Goal: Information Seeking & Learning: Compare options

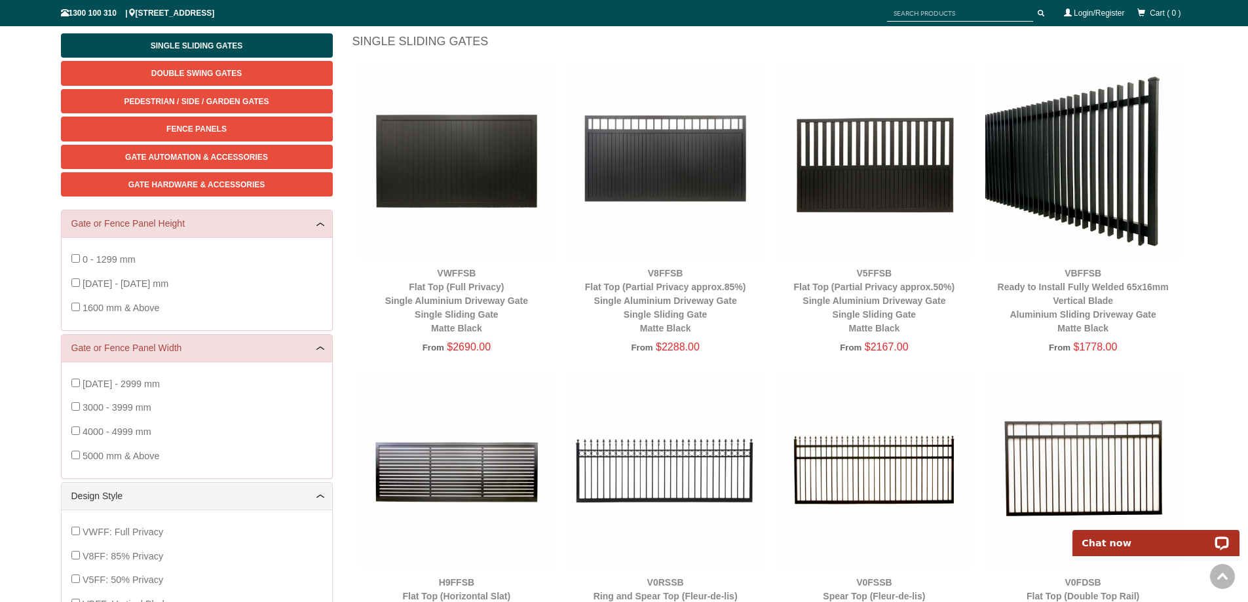
scroll to position [58, 0]
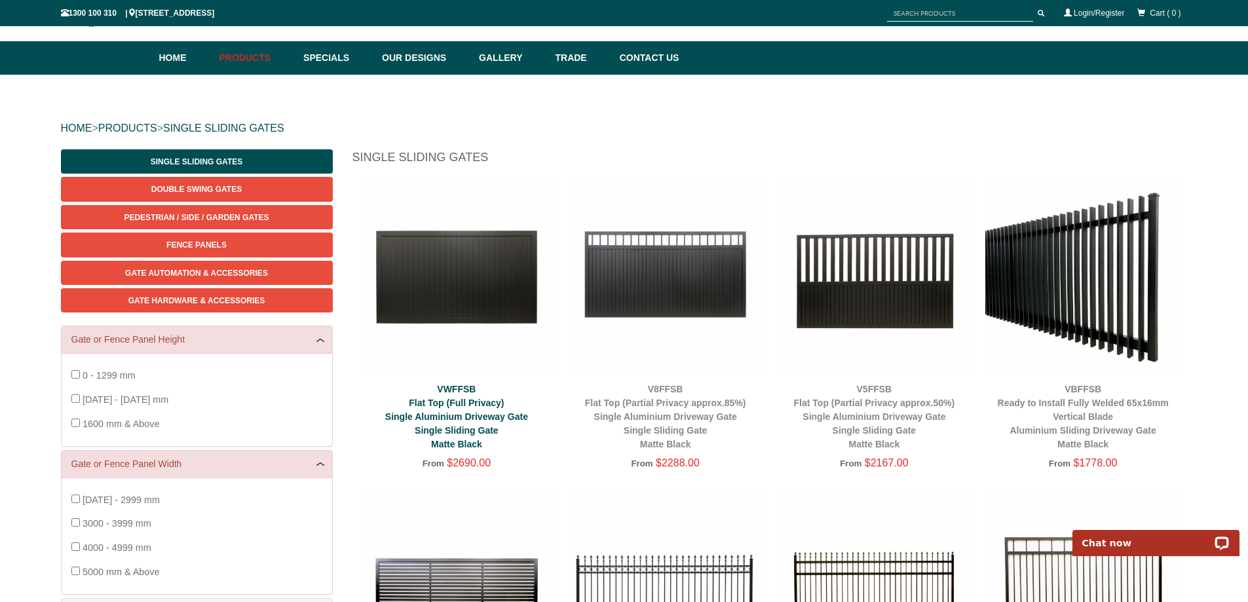
click at [489, 418] on link "VWFFSB Flat Top (Full Privacy) Single Aluminium Driveway Gate Single Sliding Ga…" at bounding box center [456, 417] width 143 height 66
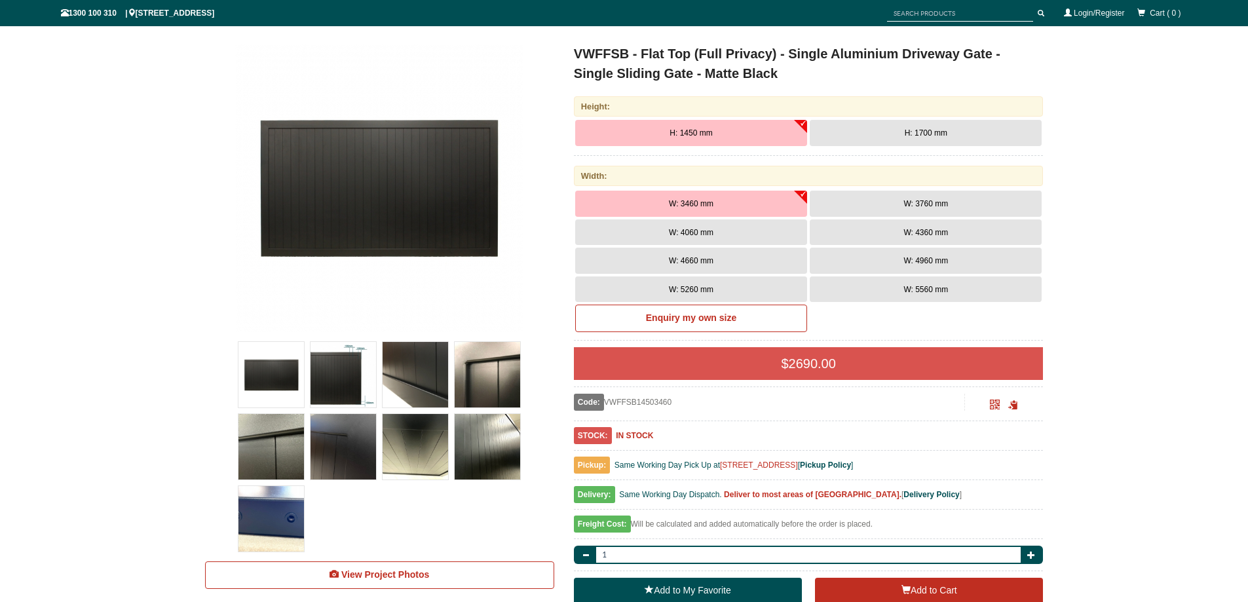
click at [908, 135] on span "H: 1700 mm" at bounding box center [926, 132] width 43 height 9
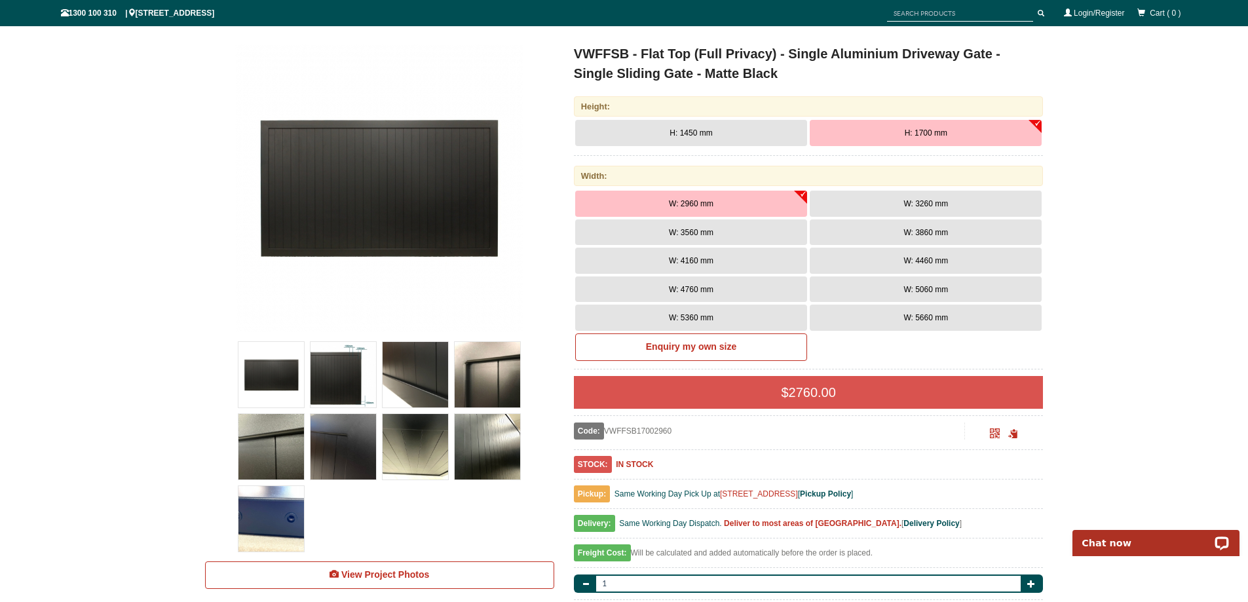
click at [898, 320] on button "W: 5660 mm" at bounding box center [926, 318] width 232 height 26
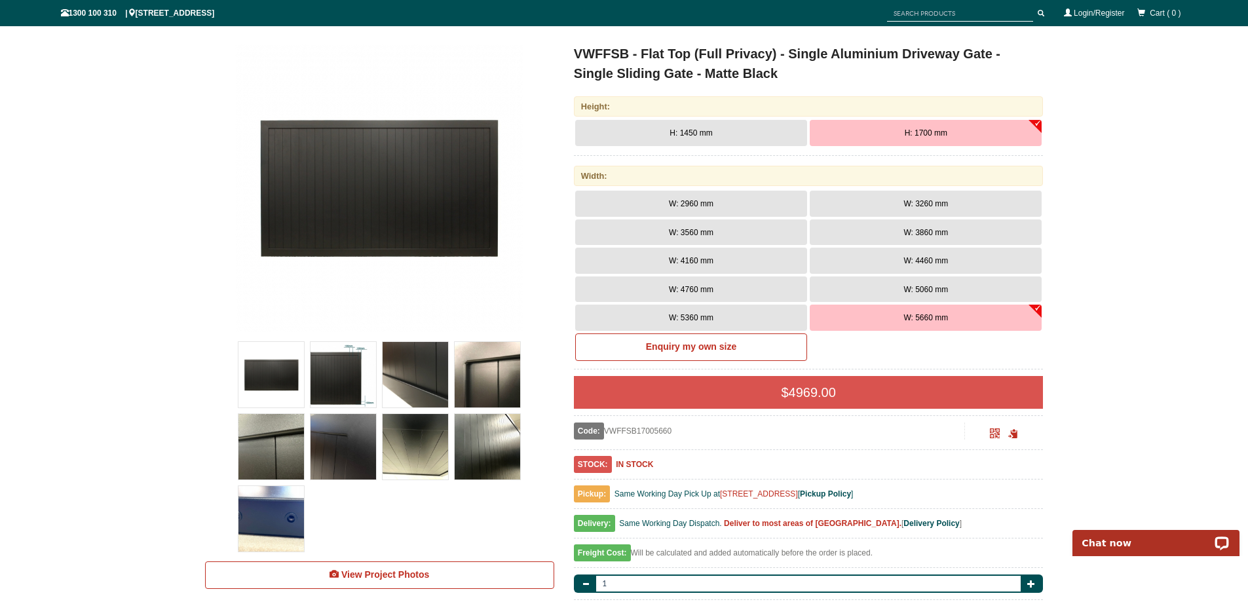
click at [769, 313] on button "W: 5360 mm" at bounding box center [691, 318] width 232 height 26
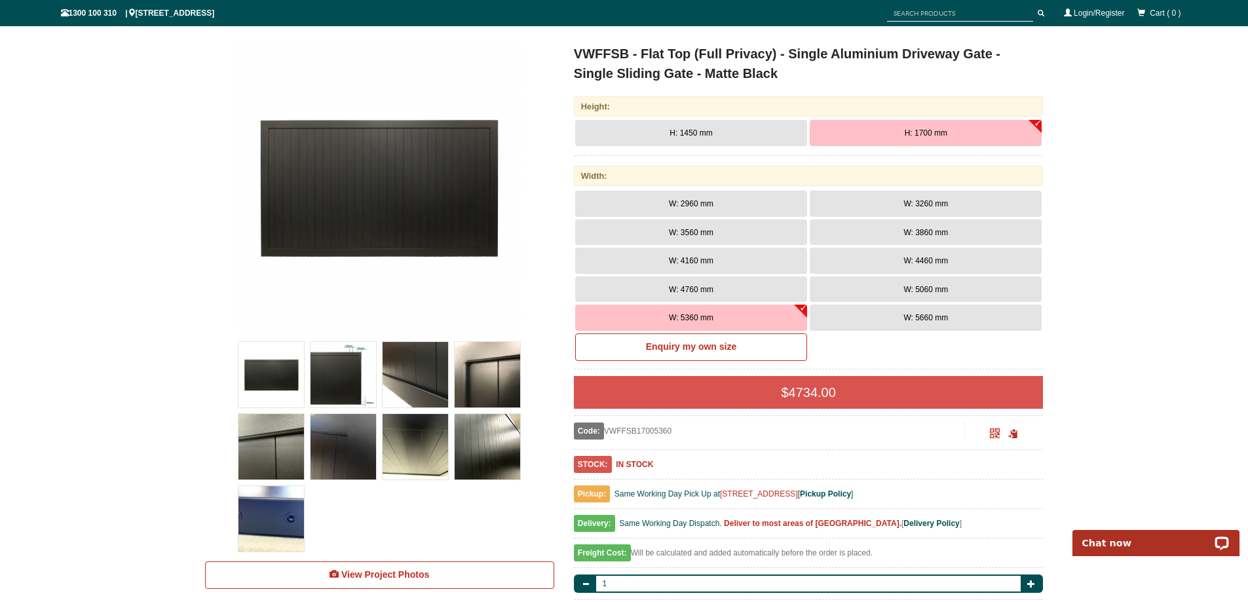
click at [349, 384] on img at bounding box center [344, 375] width 66 height 66
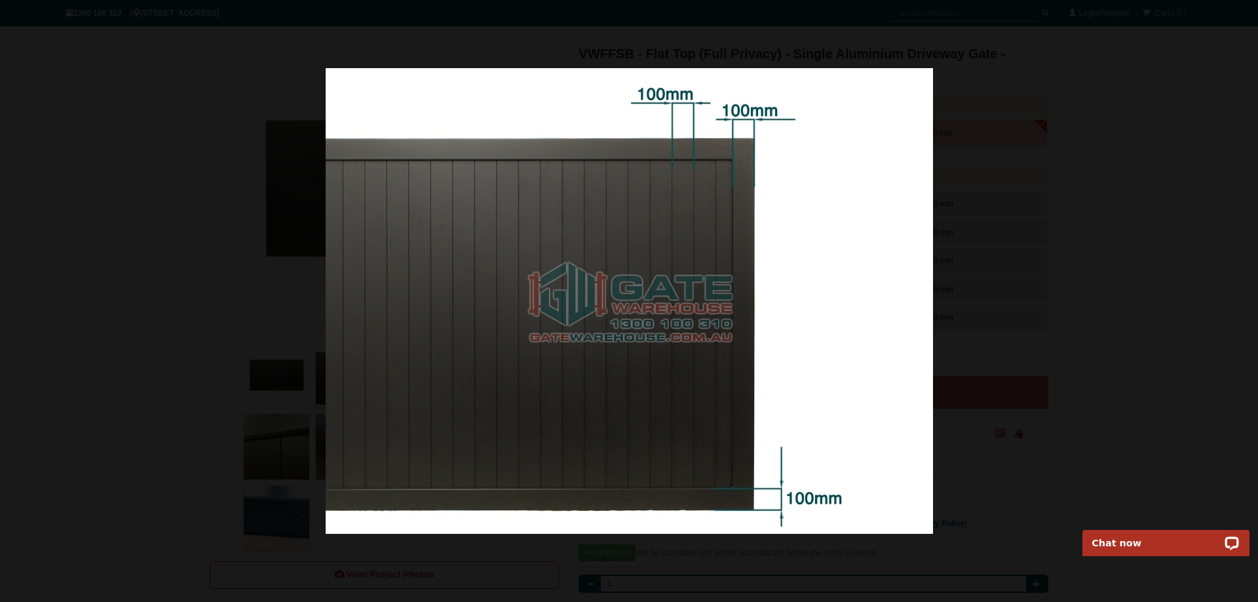
click at [890, 212] on img at bounding box center [629, 301] width 607 height 466
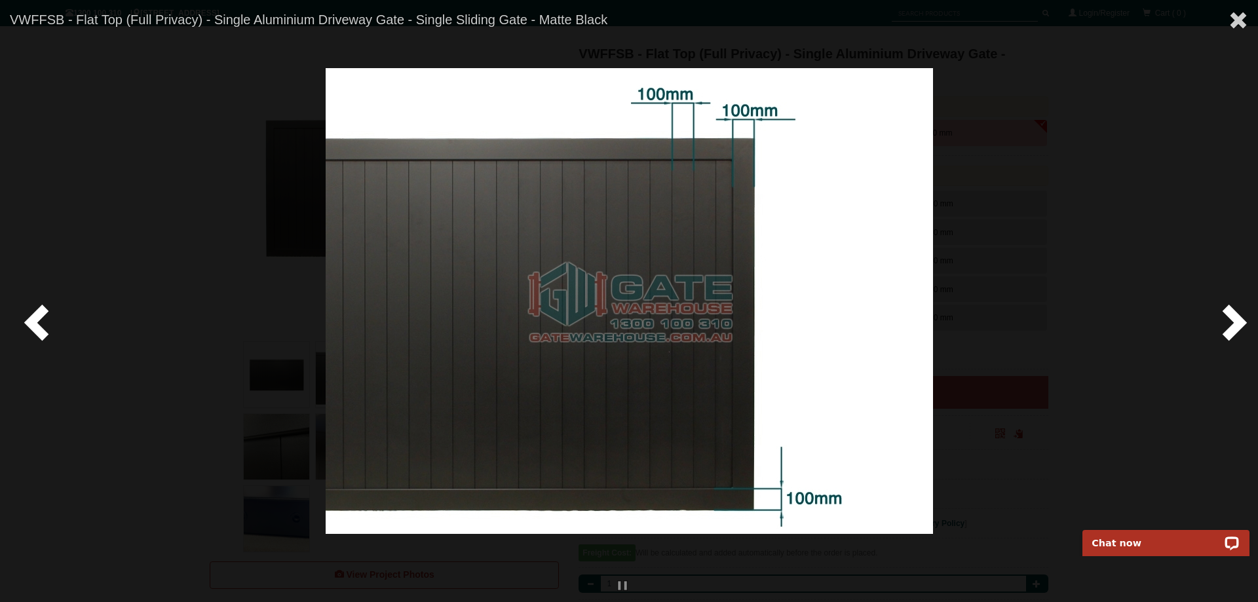
click at [1244, 314] on span at bounding box center [1231, 321] width 39 height 39
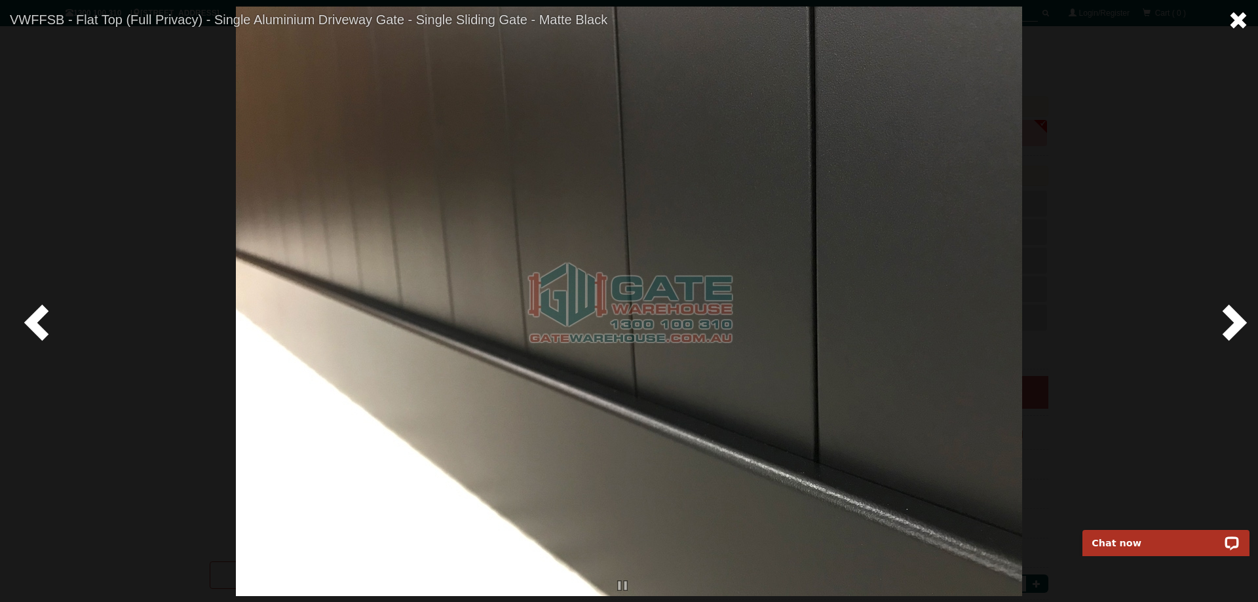
click at [1239, 24] on span at bounding box center [1239, 20] width 20 height 20
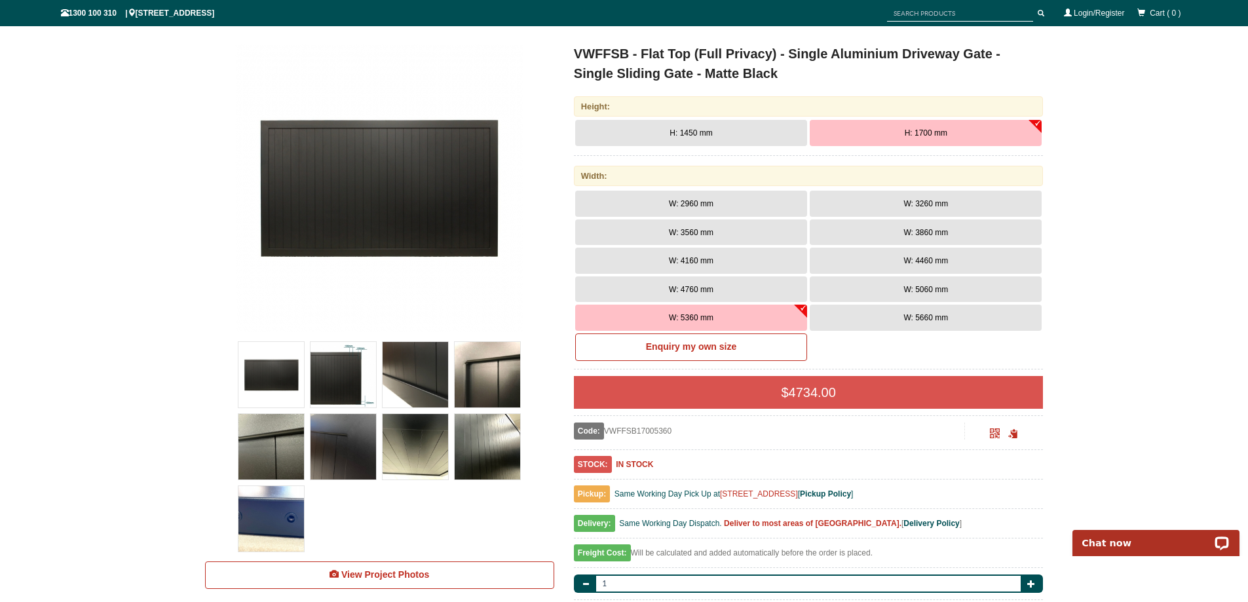
click at [736, 204] on button "W: 2960 mm" at bounding box center [691, 204] width 232 height 26
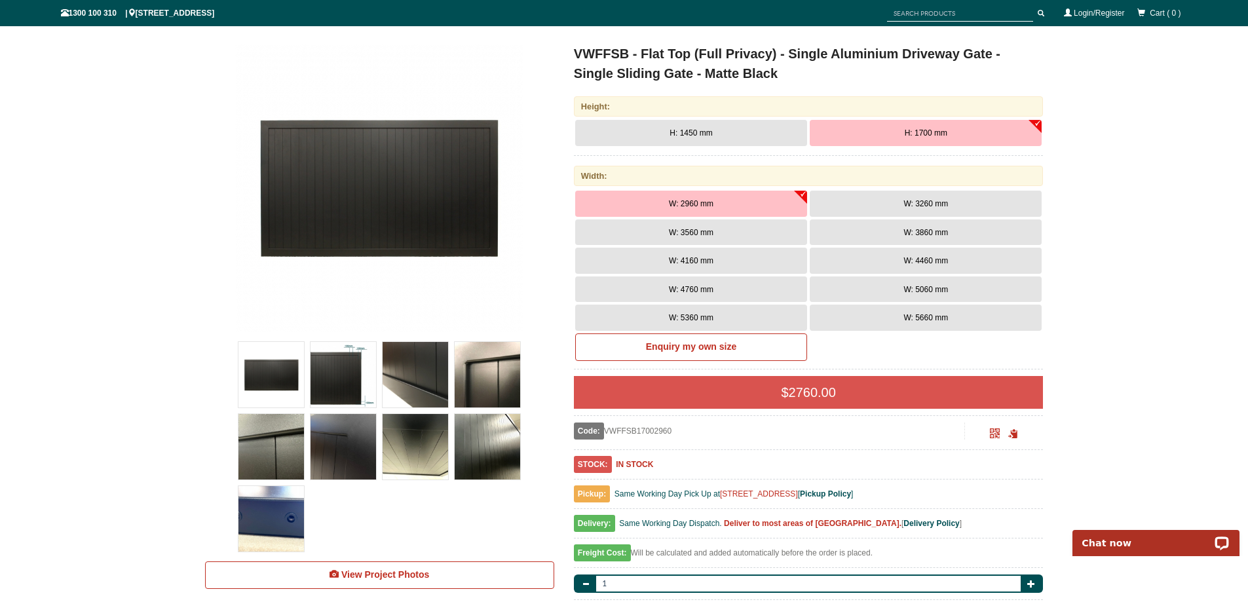
click at [753, 132] on button "H: 1450 mm" at bounding box center [691, 133] width 232 height 26
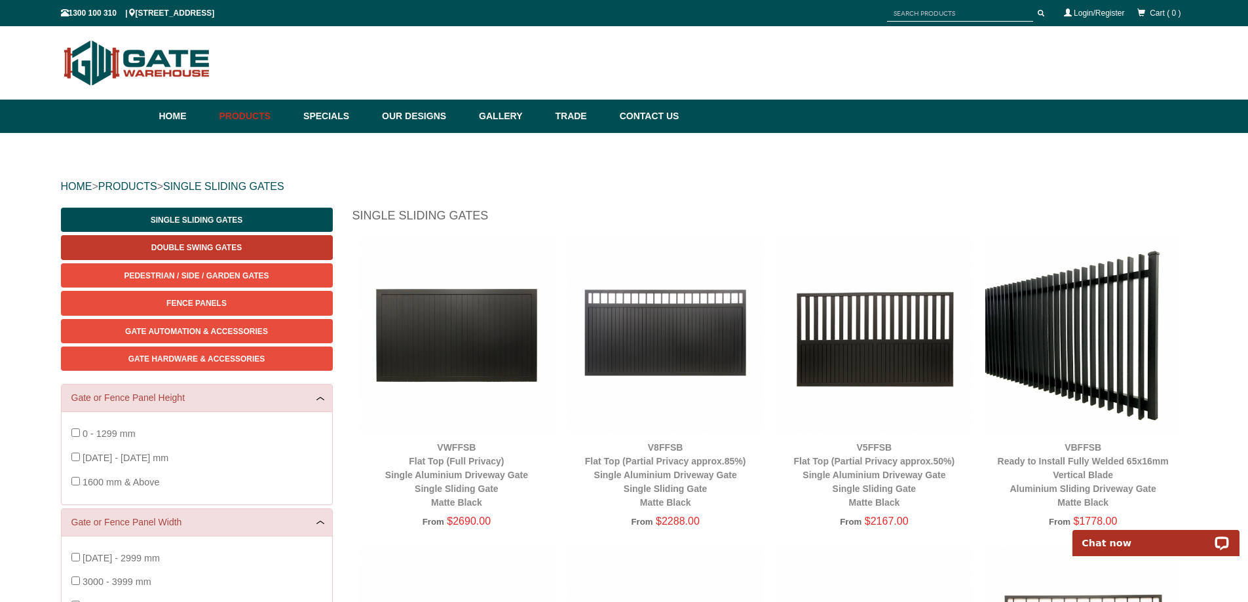
click at [176, 251] on span "Double Swing Gates" at bounding box center [196, 247] width 90 height 9
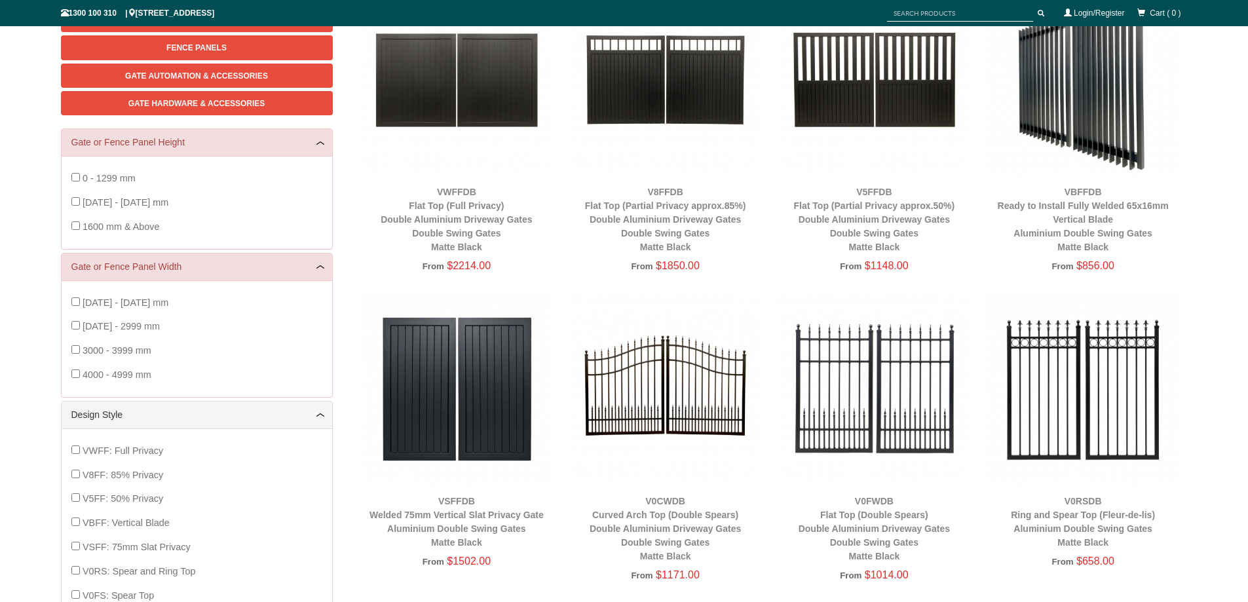
scroll to position [295, 0]
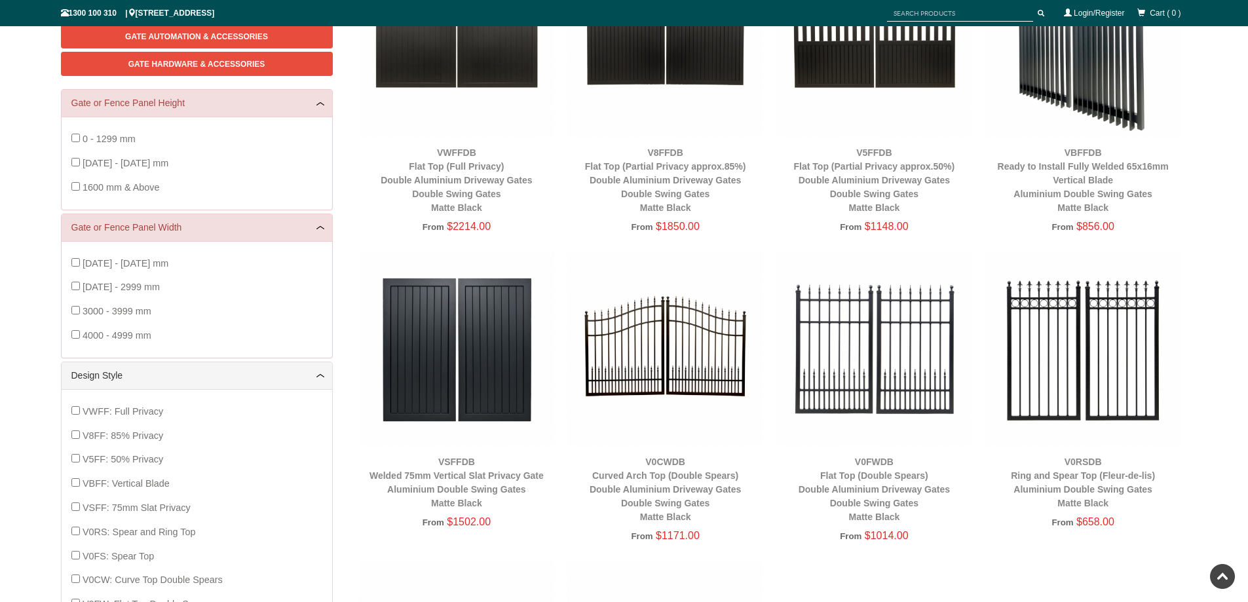
click at [651, 380] on img at bounding box center [665, 350] width 196 height 196
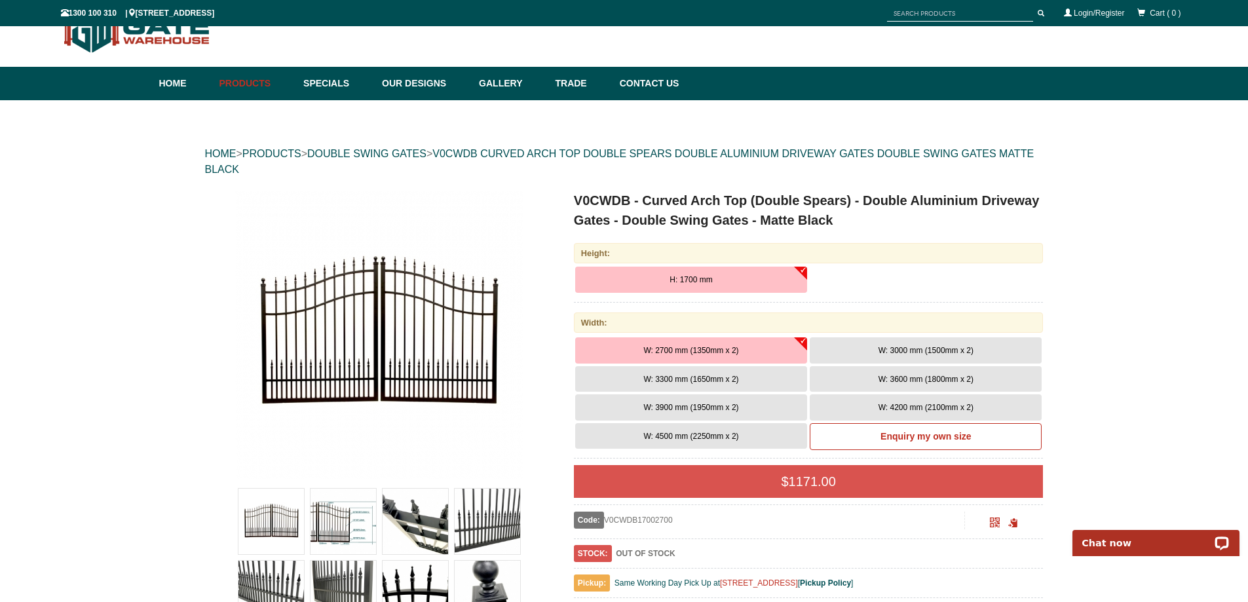
click at [768, 440] on button "W: 4500 mm (2250mm x 2)" at bounding box center [691, 436] width 232 height 26
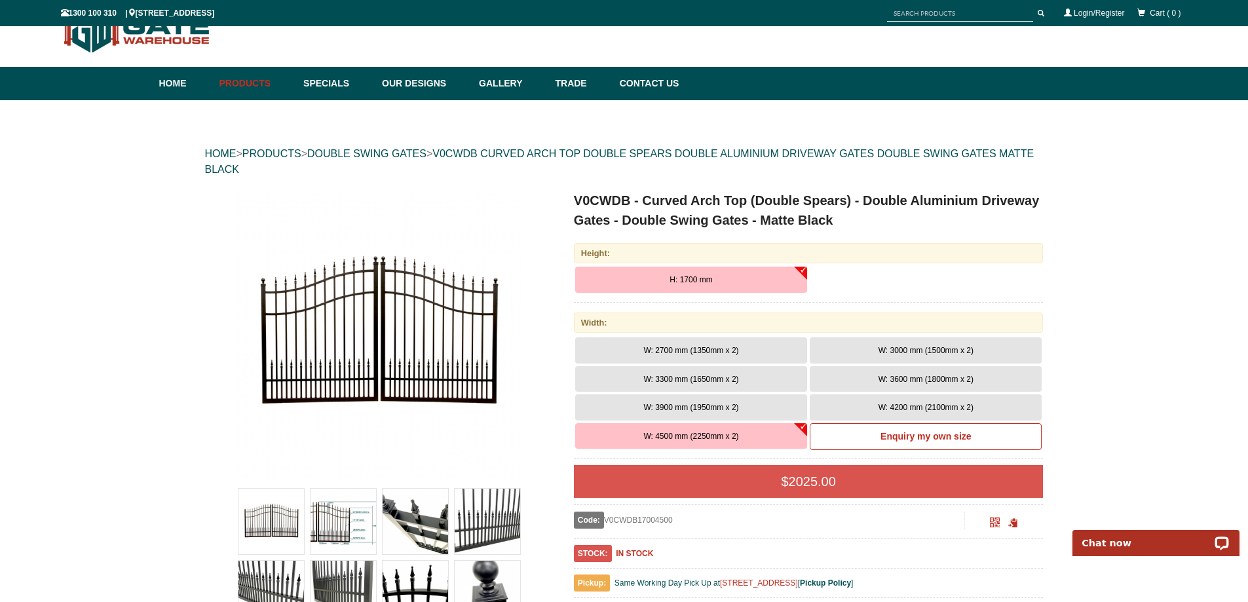
click at [774, 353] on button "W: 2700 mm (1350mm x 2)" at bounding box center [691, 350] width 232 height 26
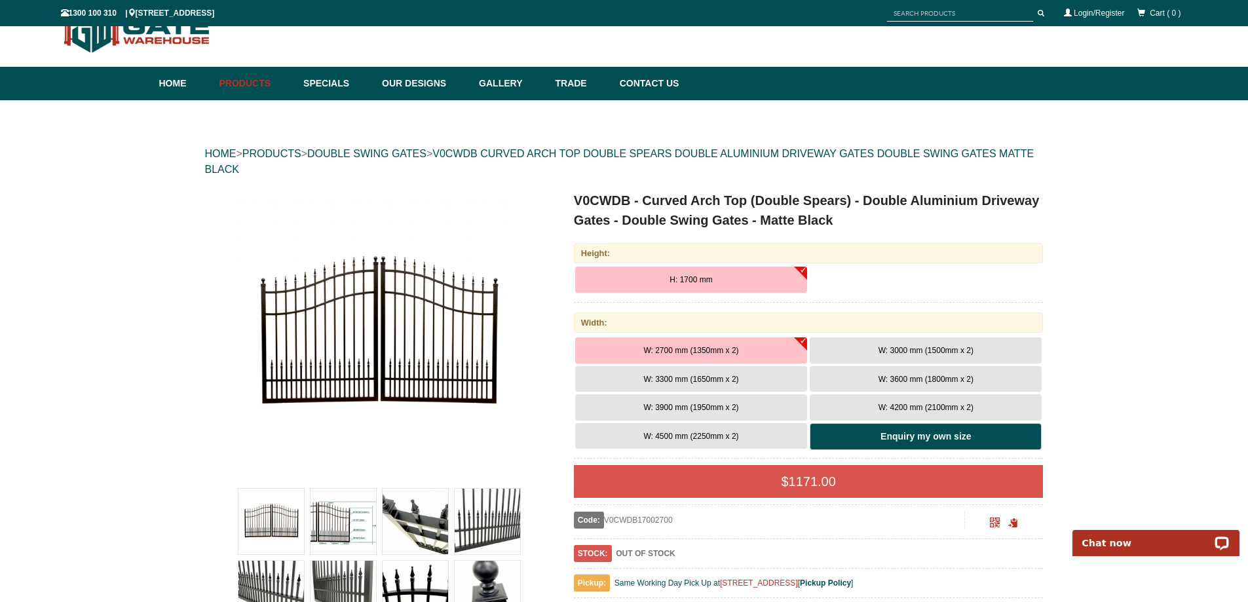
click at [884, 432] on b "Enquiry my own size" at bounding box center [926, 436] width 90 height 10
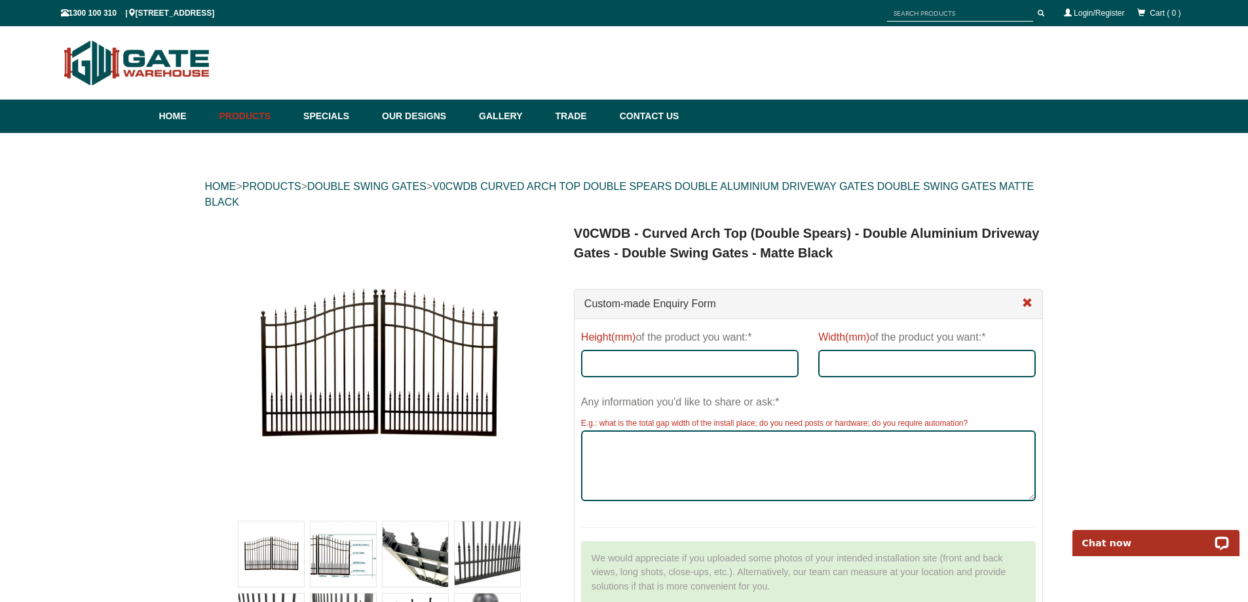
click at [1025, 303] on span at bounding box center [1027, 303] width 10 height 10
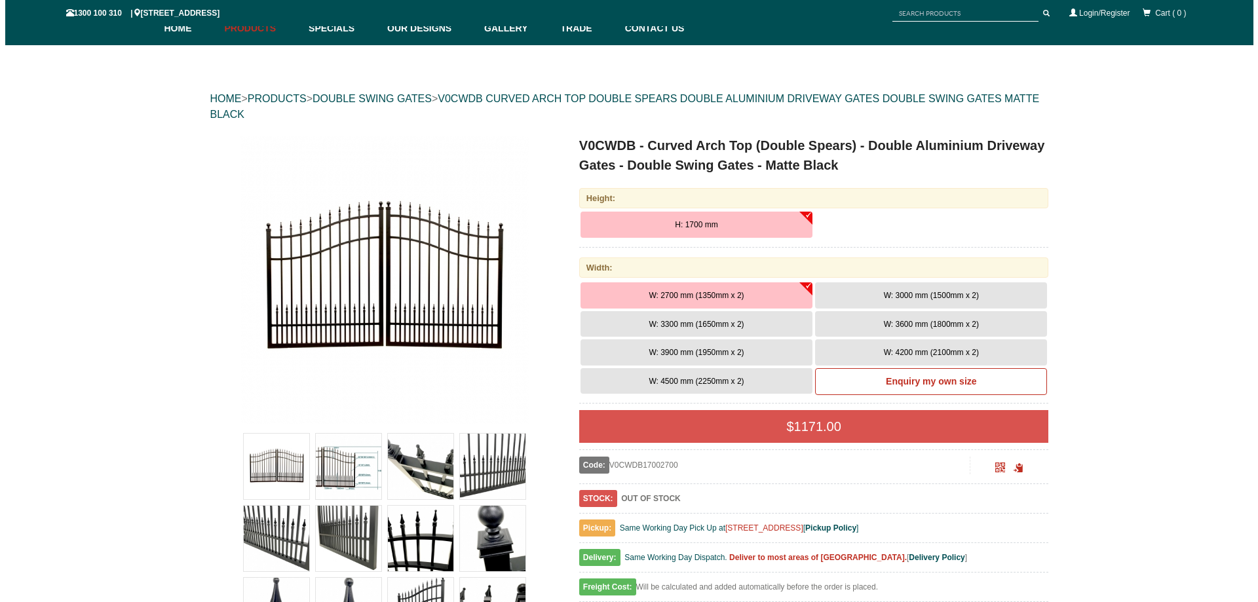
scroll to position [229, 0]
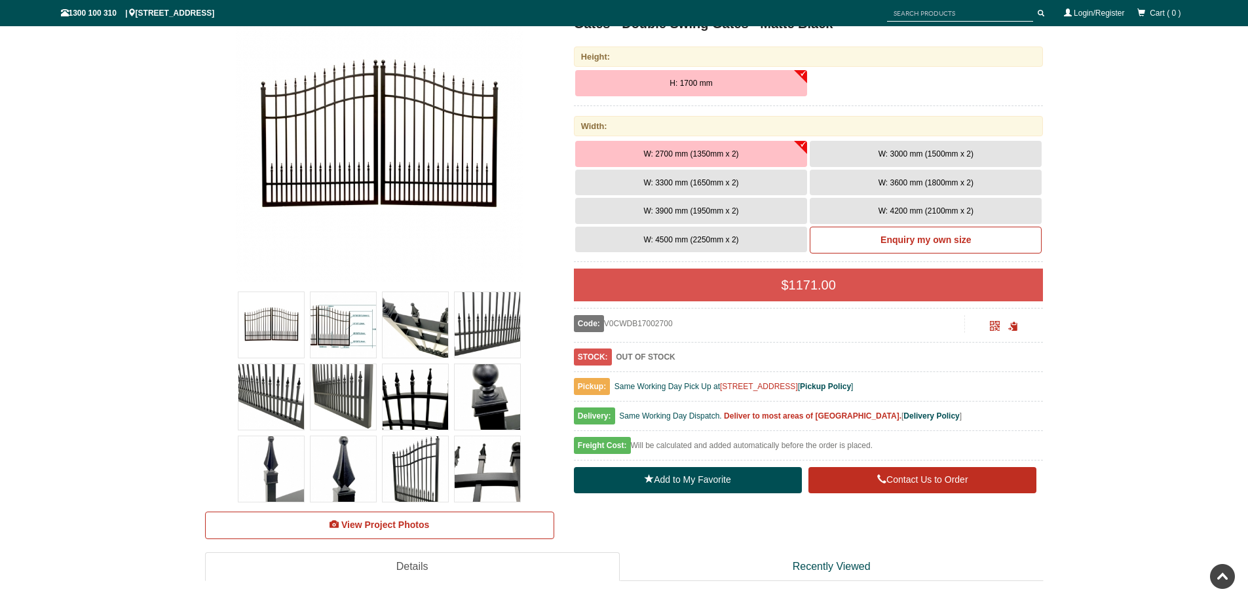
click at [286, 399] on img at bounding box center [271, 397] width 66 height 66
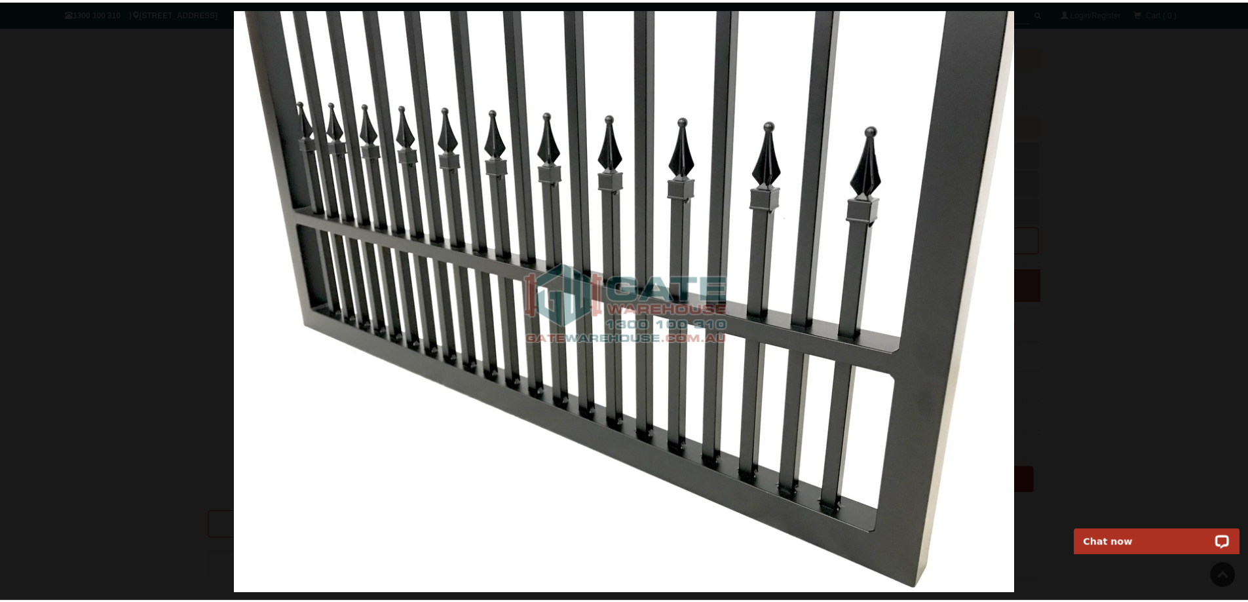
scroll to position [0, 0]
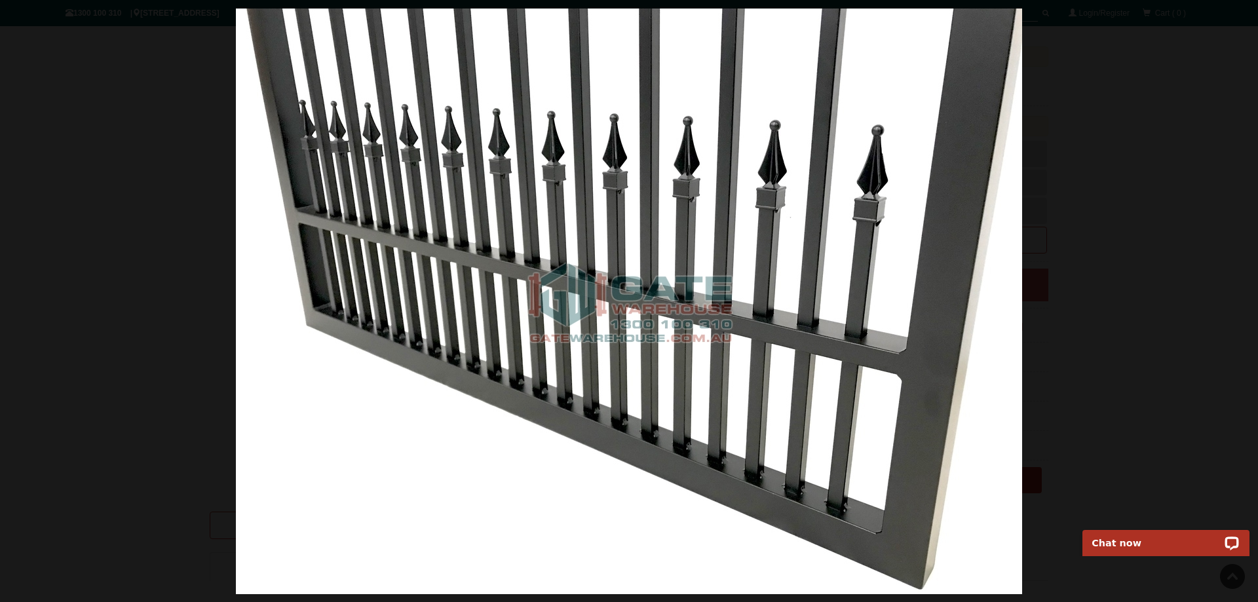
click at [974, 162] on img at bounding box center [629, 302] width 786 height 586
click at [1232, 26] on span at bounding box center [1239, 20] width 20 height 20
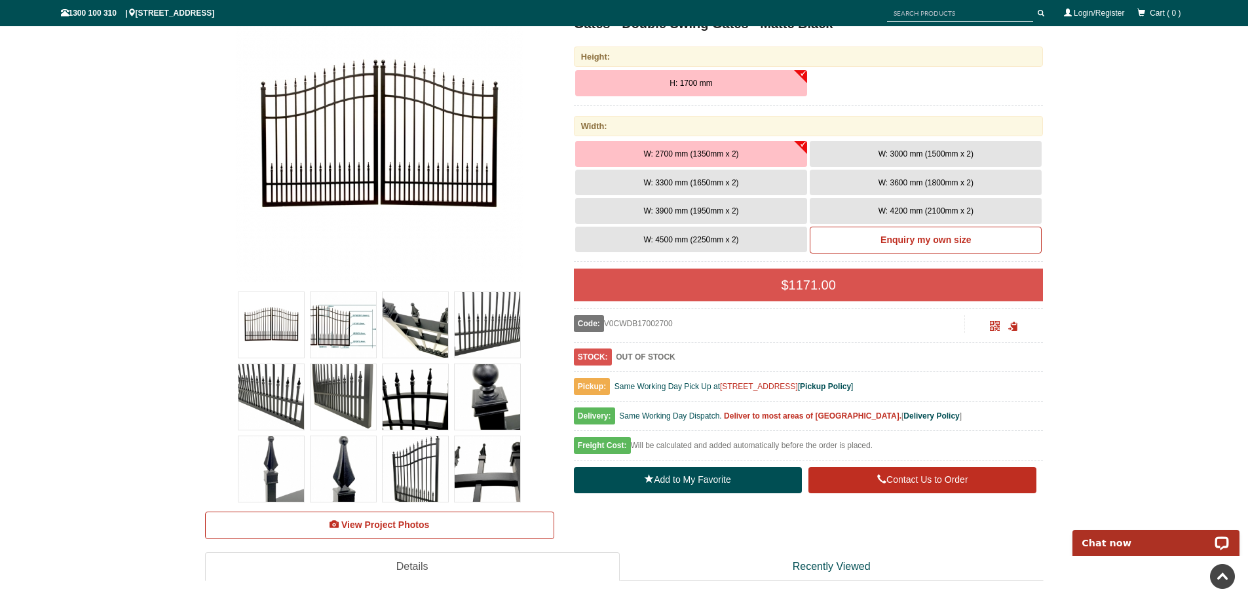
click at [478, 482] on img at bounding box center [488, 469] width 66 height 66
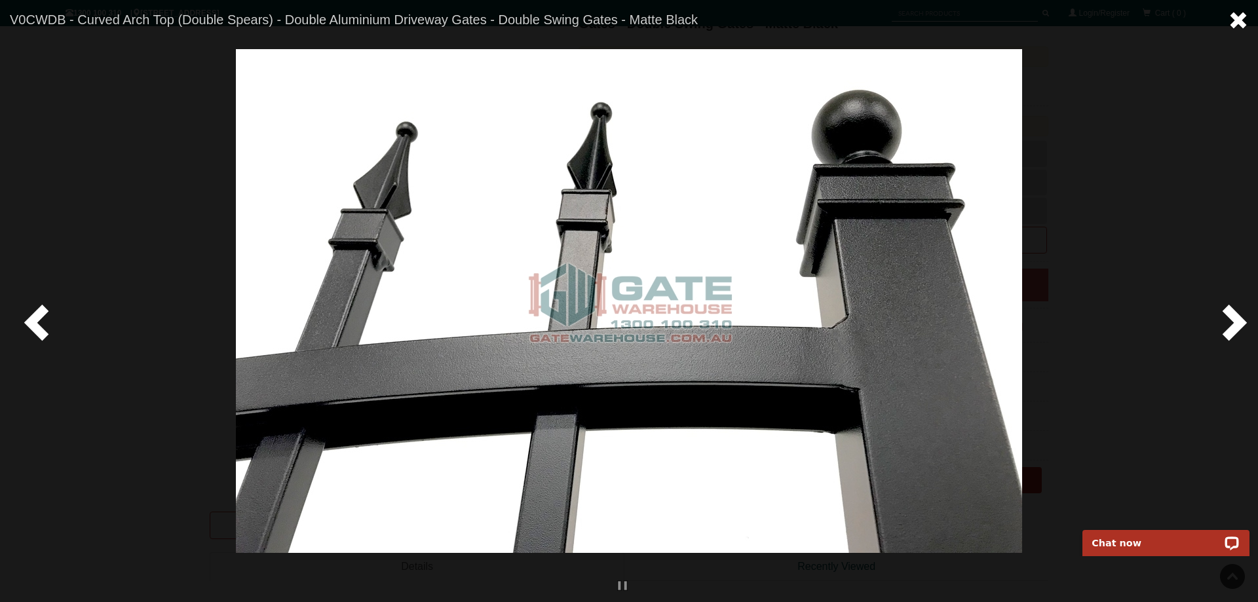
click at [1236, 21] on span at bounding box center [1239, 20] width 20 height 20
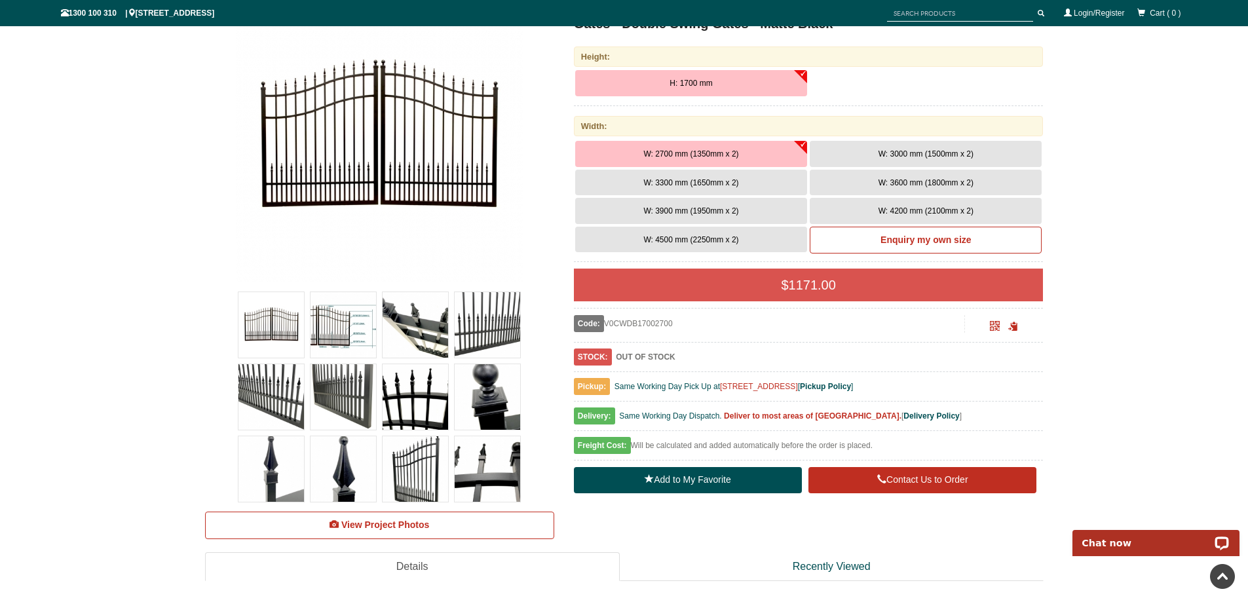
click at [489, 415] on img at bounding box center [488, 397] width 66 height 66
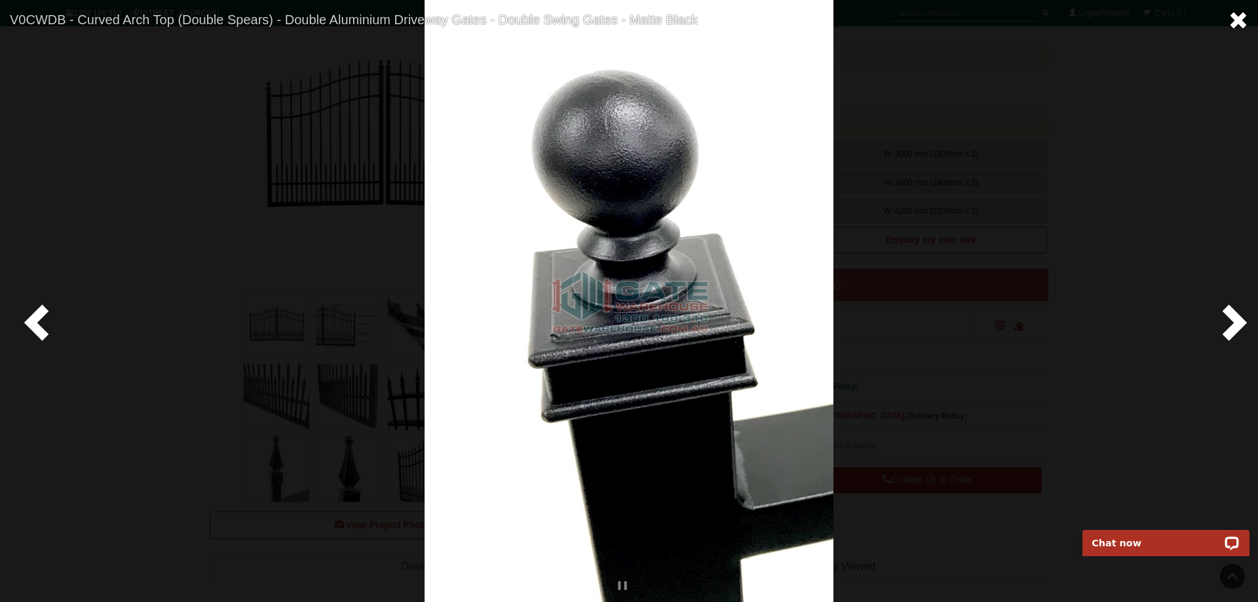
click at [1238, 28] on span at bounding box center [1239, 20] width 20 height 20
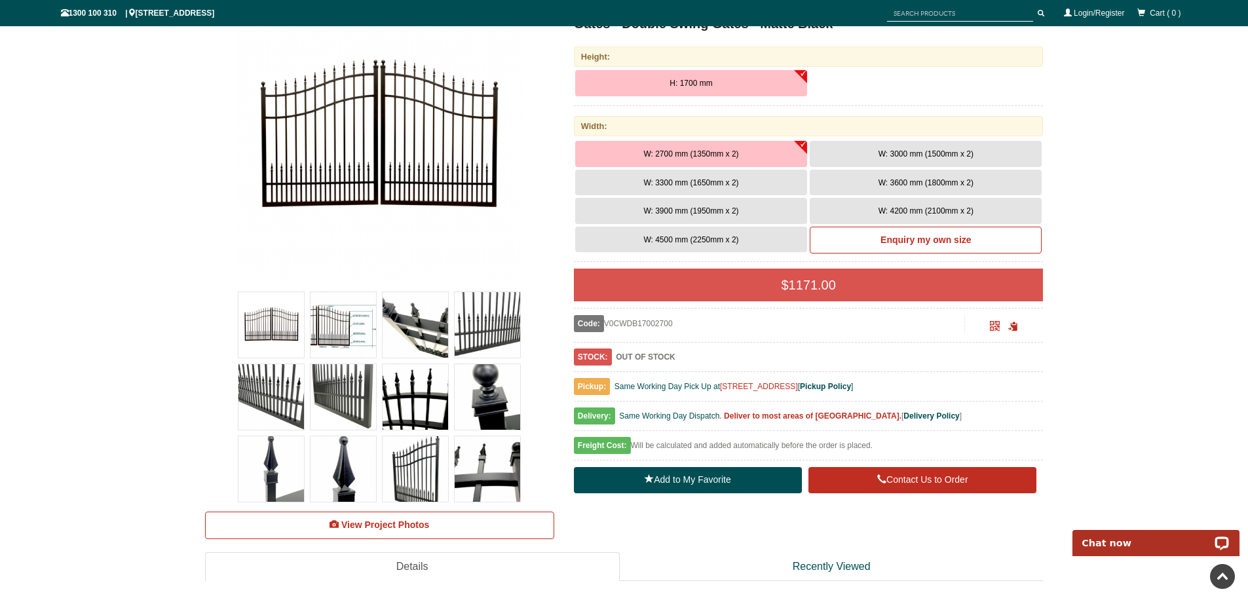
click at [430, 391] on img at bounding box center [416, 397] width 66 height 66
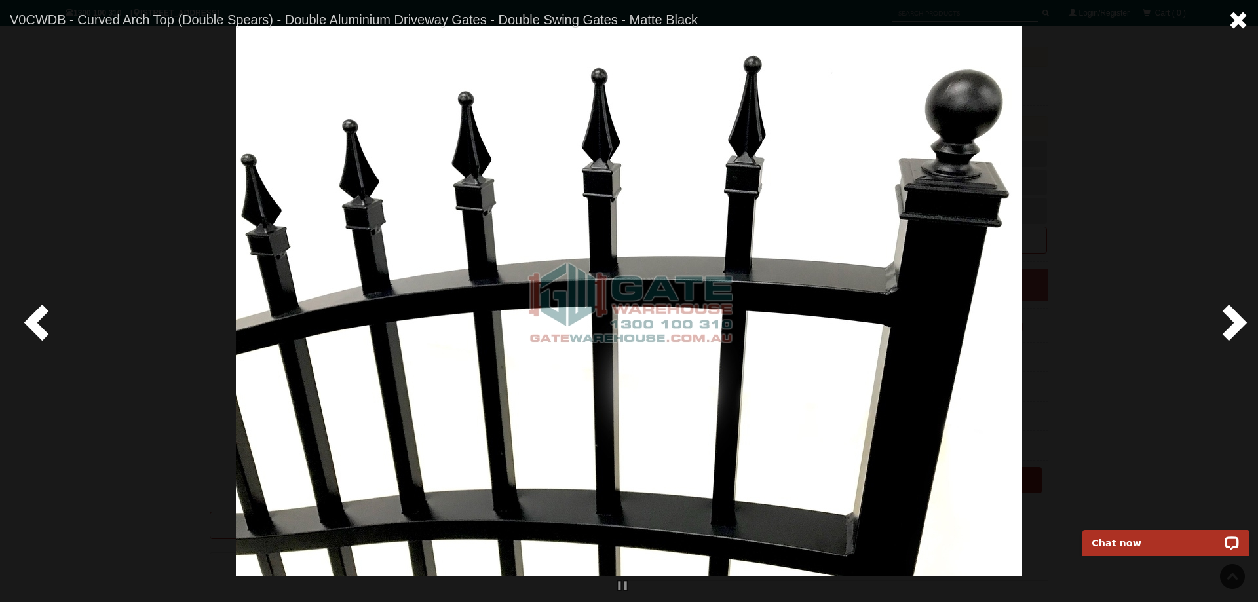
click at [1238, 17] on span at bounding box center [1239, 20] width 20 height 20
